Goal: Information Seeking & Learning: Find specific page/section

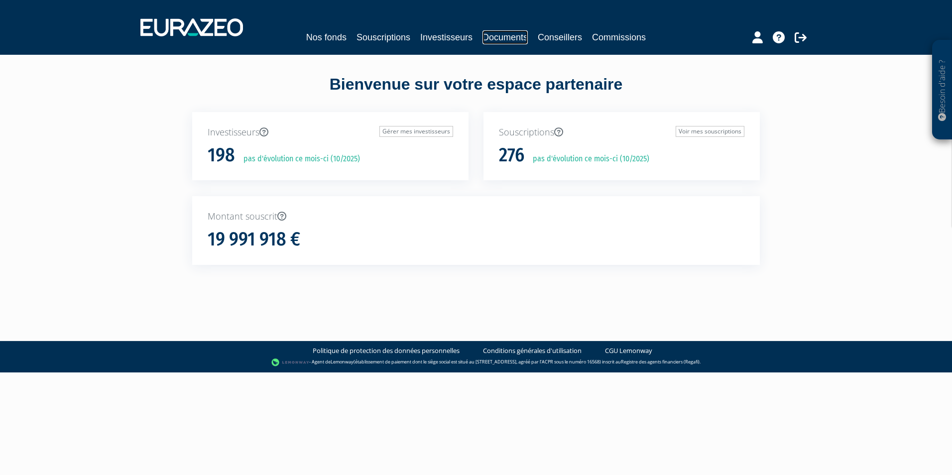
click at [497, 34] on link "Documents" at bounding box center [504, 37] width 45 height 14
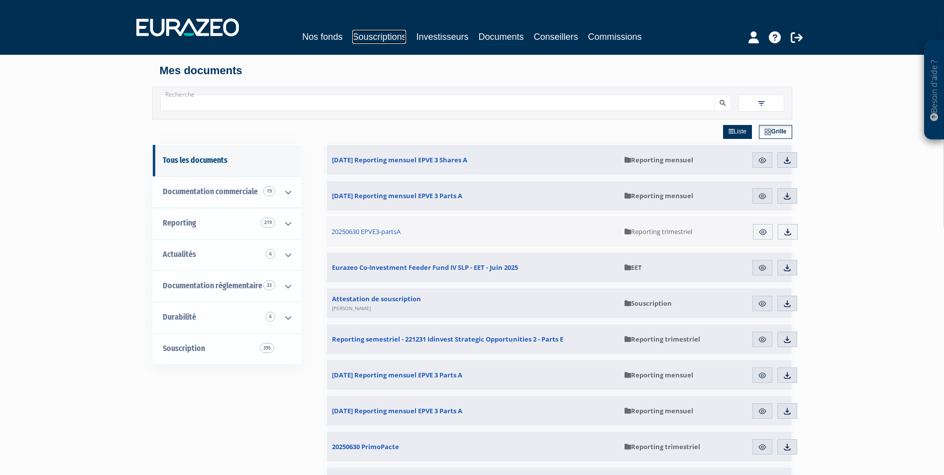
click at [381, 31] on link "Souscriptions" at bounding box center [379, 37] width 54 height 14
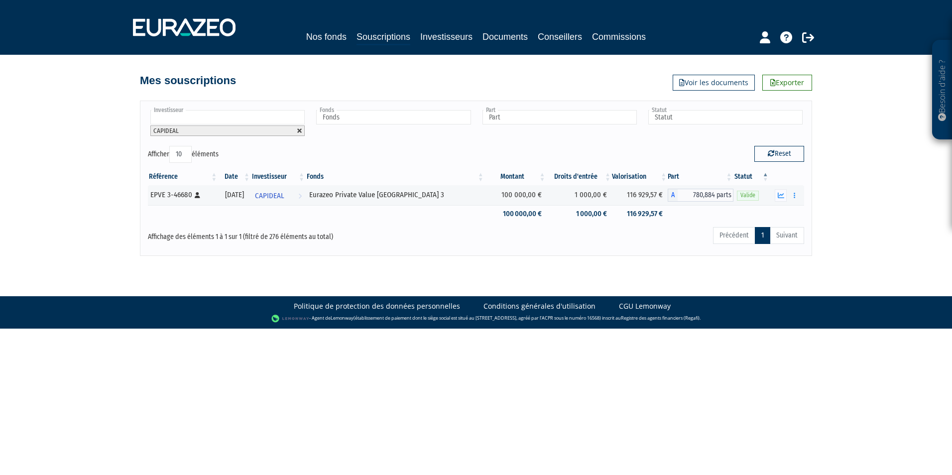
click at [301, 128] on link at bounding box center [300, 131] width 6 height 6
type input "Investisseur"
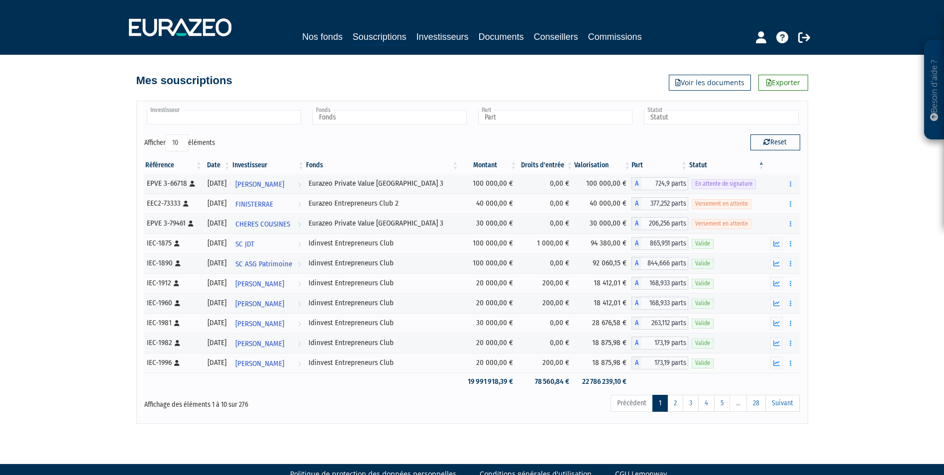
click at [229, 121] on input "text" at bounding box center [224, 117] width 154 height 14
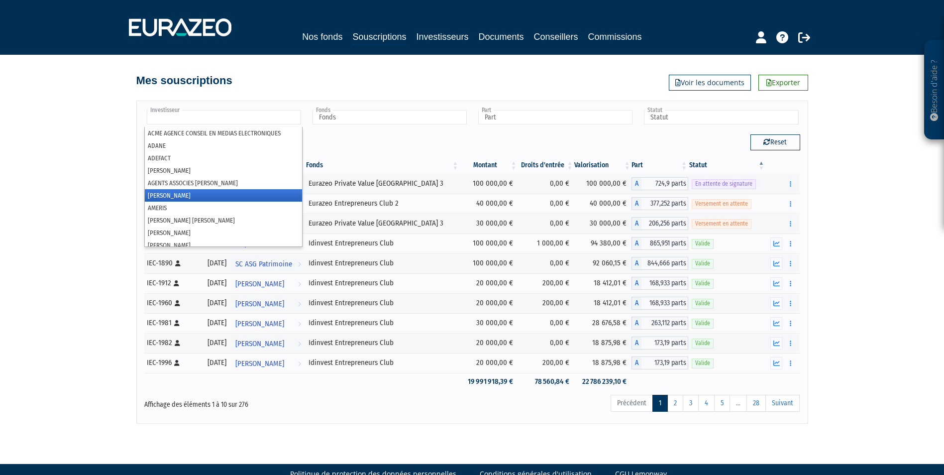
click at [197, 197] on li "[PERSON_NAME]" at bounding box center [223, 195] width 157 height 12
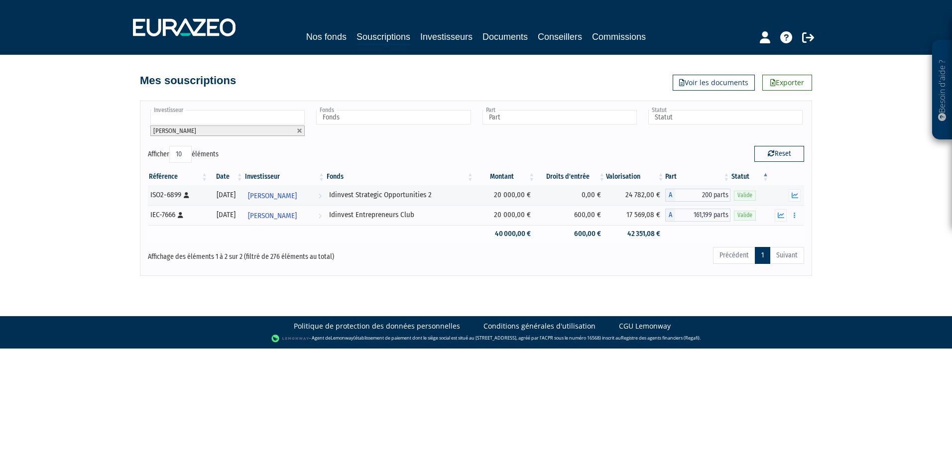
click at [455, 238] on td at bounding box center [400, 233] width 149 height 17
click at [154, 218] on div "IEC-7666 [Français] Personne physique" at bounding box center [177, 215] width 55 height 10
click at [290, 209] on span "[PERSON_NAME]" at bounding box center [272, 216] width 49 height 18
click at [603, 283] on body "Besoin d'aide ? × J'ai besoin d'aide Si vous avez une question à propos du fonc…" at bounding box center [476, 174] width 952 height 349
click at [793, 217] on button "button" at bounding box center [795, 215] width 12 height 12
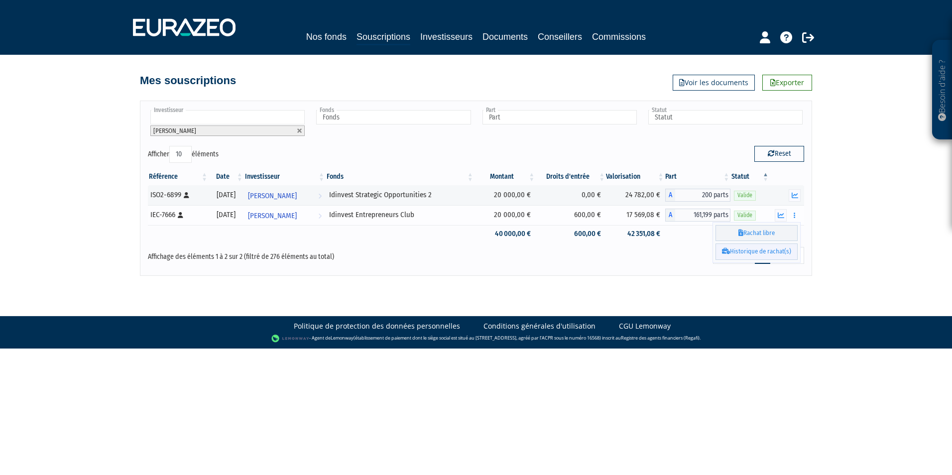
click at [751, 253] on link "Historique de rachat(s)" at bounding box center [756, 251] width 82 height 16
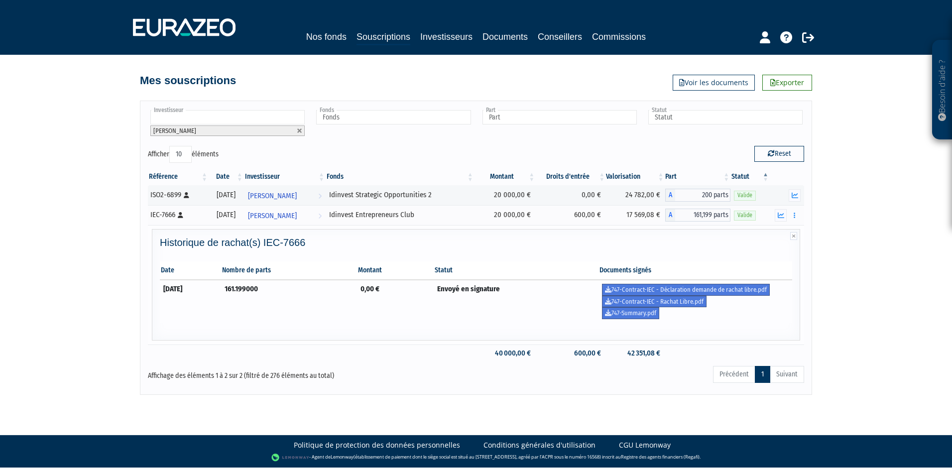
click at [477, 322] on td "Envoyé en signature" at bounding box center [516, 301] width 165 height 43
click at [761, 313] on td "747-Contract-IEC - Déclaration demande de rachat libre.pdf 747-Contract-IEC - R…" at bounding box center [695, 301] width 194 height 43
click at [762, 288] on link "747-Contract-IEC - Déclaration demande de rachat libre.pdf" at bounding box center [686, 290] width 168 height 12
click at [575, 329] on div "Historique de rachat(s) IEC-7666 Date Nombre de parts Montant Statut Documents …" at bounding box center [476, 287] width 642 height 101
click at [647, 316] on link "747-Summary.pdf" at bounding box center [630, 313] width 57 height 12
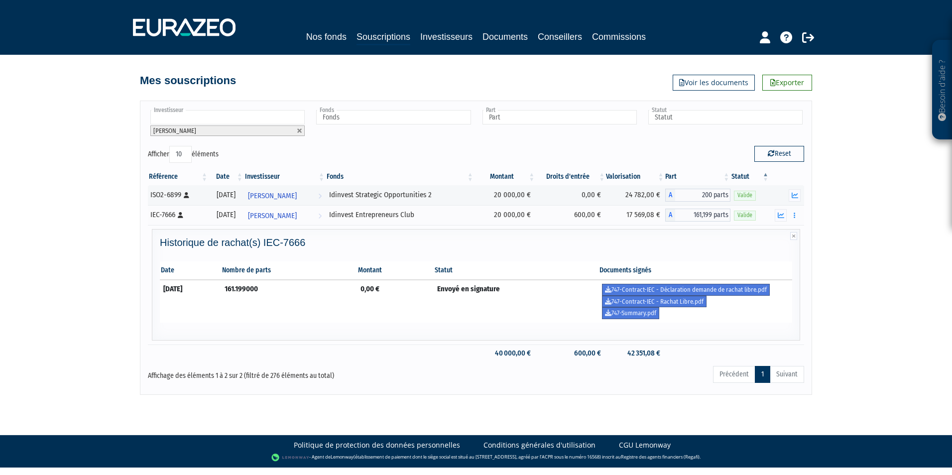
click at [928, 325] on div "Besoin d'aide ? × J'ai besoin d'aide Si vous avez une question à propos du fonc…" at bounding box center [476, 197] width 952 height 395
click at [699, 304] on link "747-Contract-IEC - Rachat Libre.pdf" at bounding box center [654, 302] width 105 height 12
click at [796, 234] on icon at bounding box center [793, 236] width 7 height 8
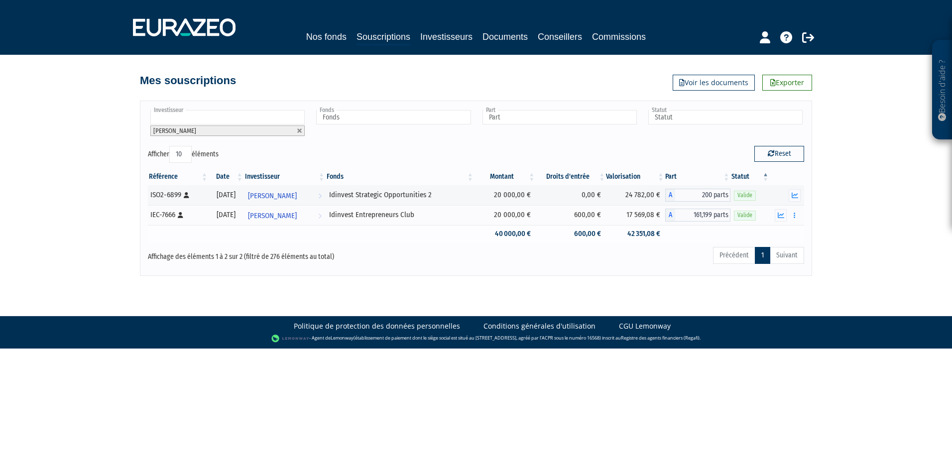
click at [360, 237] on td at bounding box center [400, 233] width 149 height 17
click at [297, 201] on span "ALEXANDRE GIBOUIN" at bounding box center [272, 196] width 49 height 18
click at [84, 248] on div "Besoin d'aide ? × J'ai besoin d'aide Si vous avez une question à propos du fonc…" at bounding box center [476, 138] width 952 height 276
click at [185, 193] on div "ISO2-6899 [Français] Personne physique" at bounding box center [177, 195] width 55 height 10
click at [443, 39] on link "Investisseurs" at bounding box center [446, 37] width 52 height 14
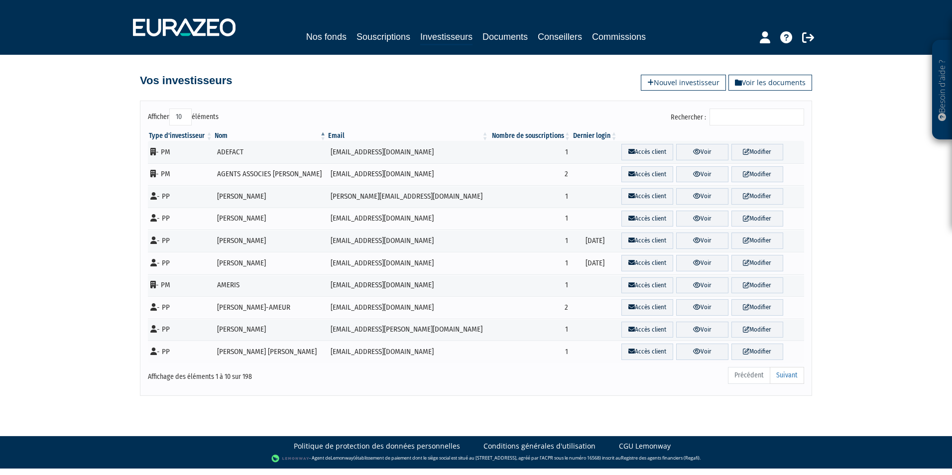
click at [725, 116] on input "Rechercher :" at bounding box center [756, 117] width 95 height 17
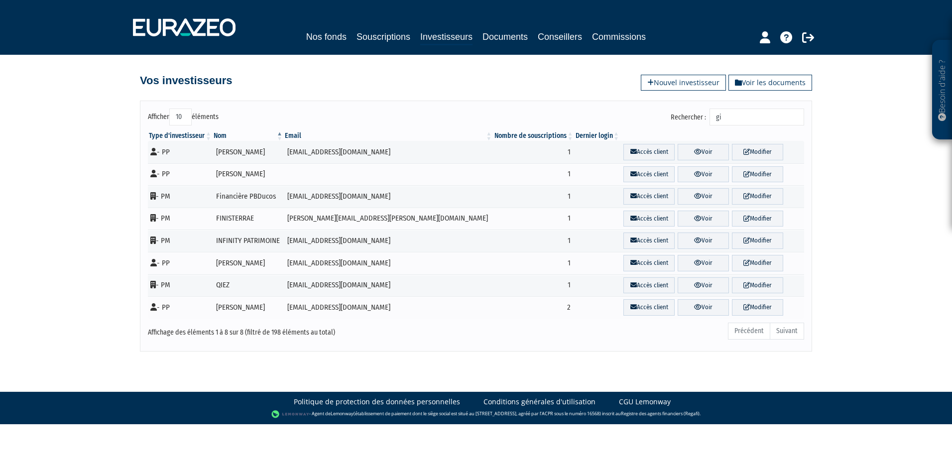
type input "g"
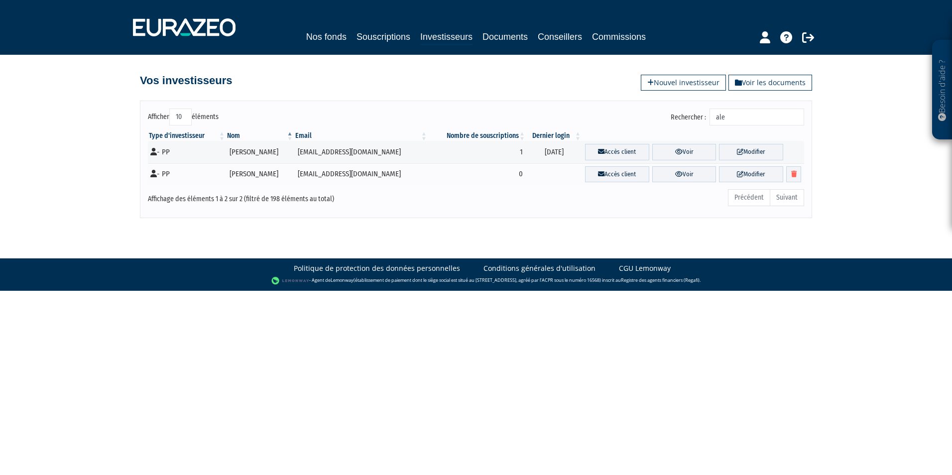
type input "alex"
drag, startPoint x: 771, startPoint y: 120, endPoint x: 619, endPoint y: 134, distance: 152.5
click at [620, 134] on div "Afficher 10 25 50 100 éléments Rechercher : alex Type d'investisseur Nom Email …" at bounding box center [476, 160] width 656 height 102
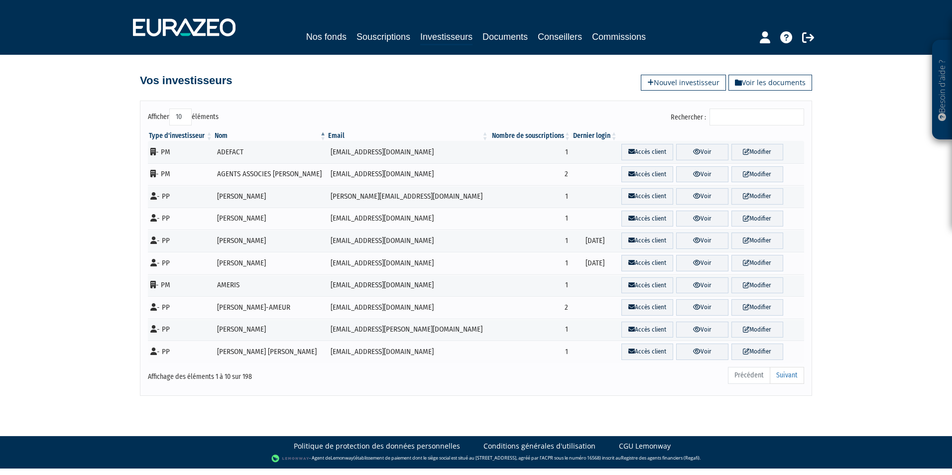
click at [750, 68] on div "Vos investisseurs Voir les documents Nouvel investisseur" at bounding box center [476, 76] width 672 height 22
click at [758, 75] on link "Voir les documents" at bounding box center [770, 83] width 84 height 16
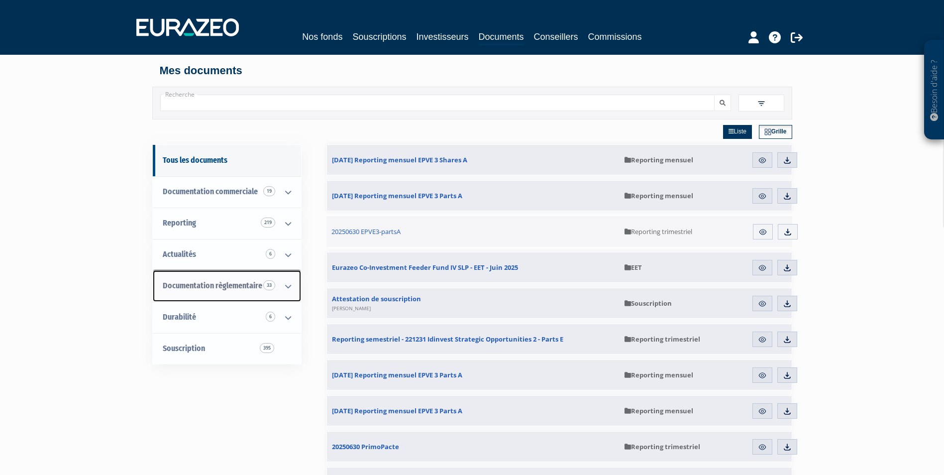
click at [222, 283] on span "Documentation règlementaire 33" at bounding box center [213, 285] width 100 height 9
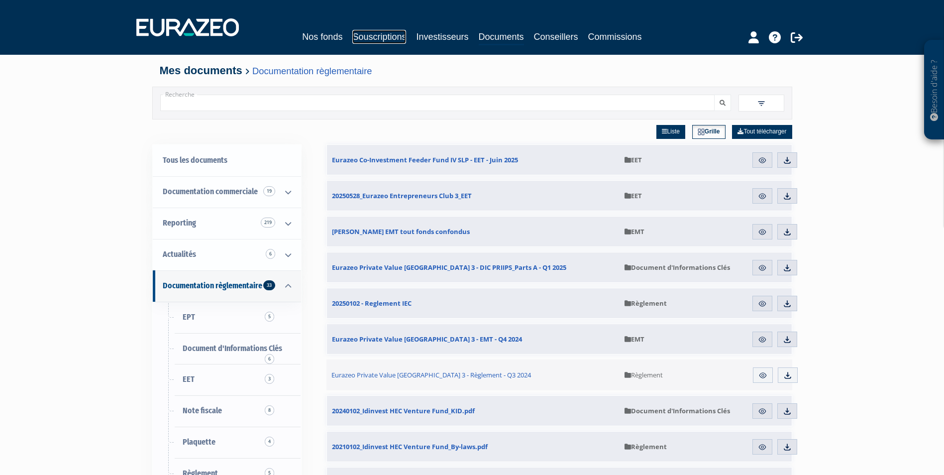
click at [366, 31] on link "Souscriptions" at bounding box center [379, 37] width 54 height 14
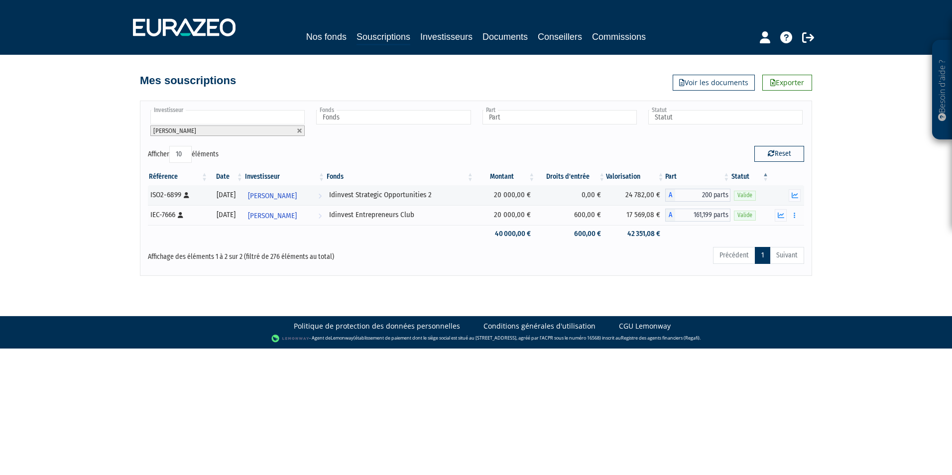
click at [373, 235] on td at bounding box center [400, 233] width 149 height 17
drag, startPoint x: 142, startPoint y: 218, endPoint x: 167, endPoint y: 216, distance: 24.4
click at [167, 216] on div "Référence Date Investisseur Fonds Montant Droits d'entrée Valorisation Part Sta…" at bounding box center [475, 205] width 671 height 80
drag, startPoint x: 167, startPoint y: 216, endPoint x: 132, endPoint y: 224, distance: 35.2
click at [128, 231] on div "Besoin d'aide ? × J'ai besoin d'aide Si vous avez une question à propos du fonc…" at bounding box center [476, 138] width 952 height 276
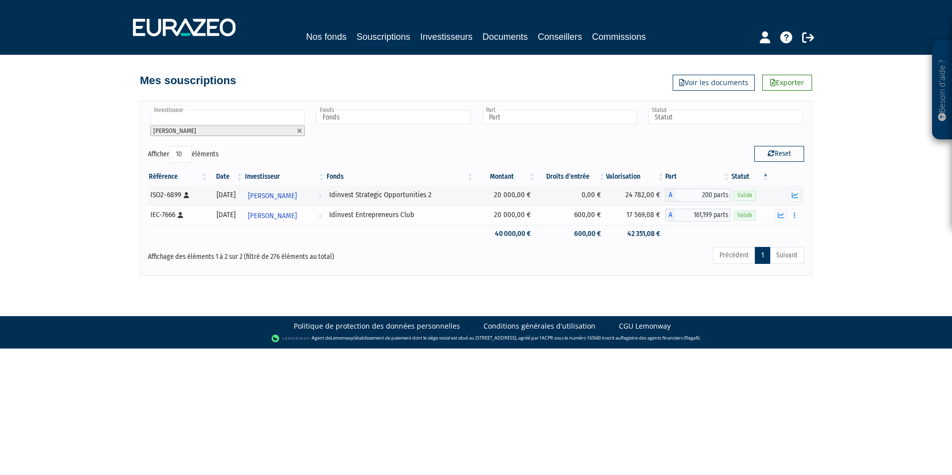
drag, startPoint x: 148, startPoint y: 212, endPoint x: 176, endPoint y: 216, distance: 27.6
click at [176, 216] on td "IEC-7666 [Français] Personne physique" at bounding box center [178, 215] width 61 height 20
copy div "IEC-7666"
